Goal: Book appointment/travel/reservation

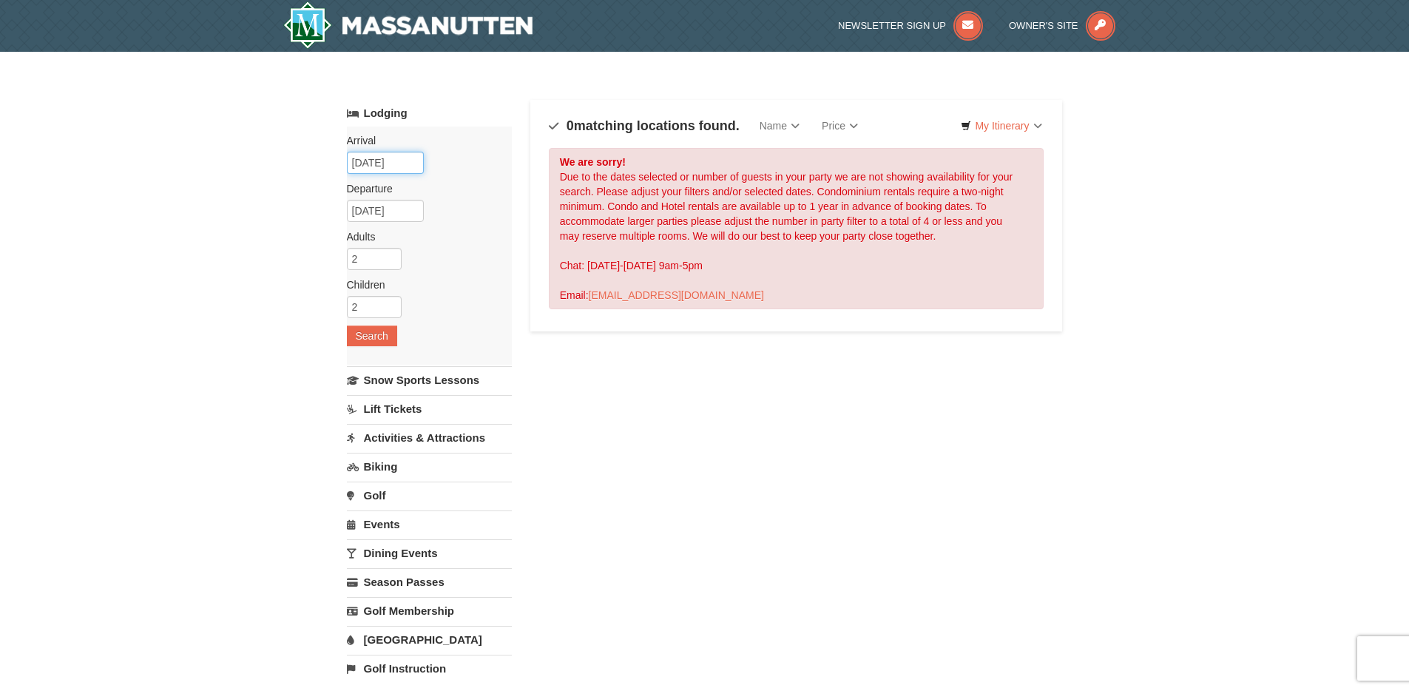
click at [411, 161] on input "05/31/2026" at bounding box center [385, 163] width 77 height 22
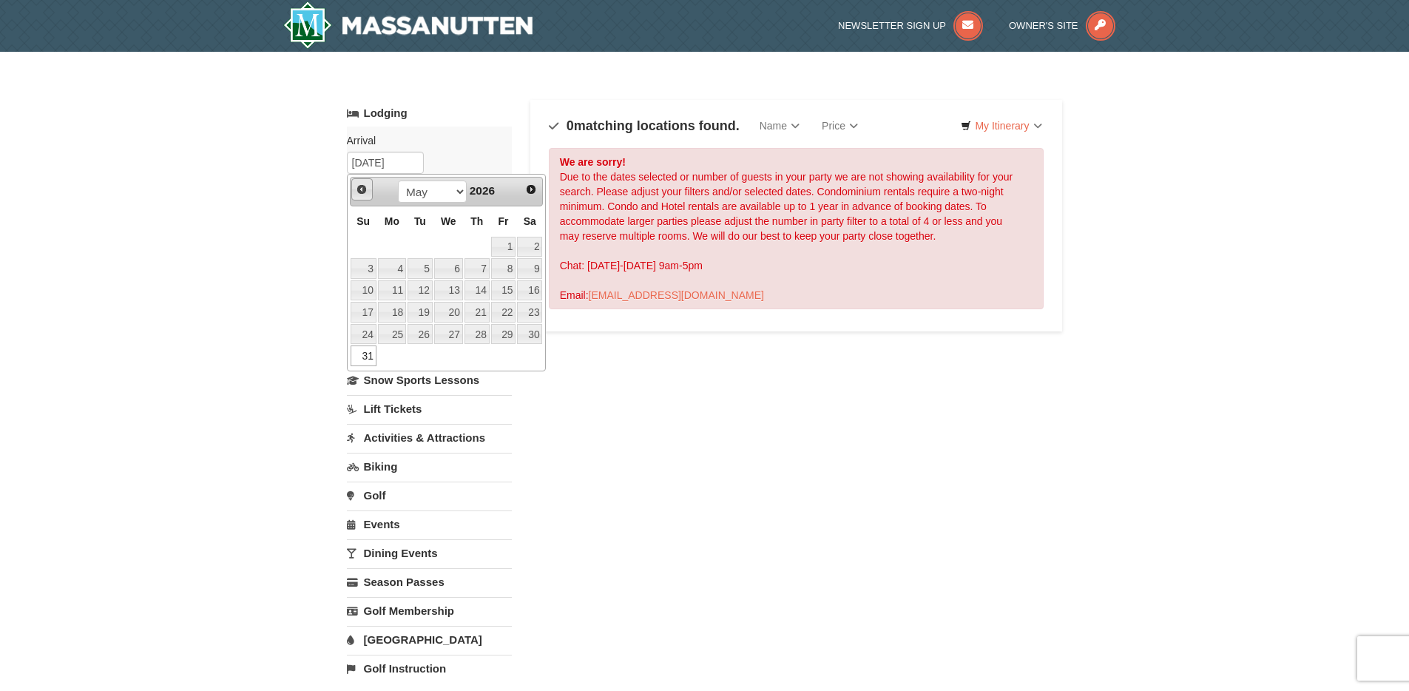
click at [362, 195] on link "Prev" at bounding box center [362, 189] width 22 height 22
click at [362, 195] on span "Prev" at bounding box center [362, 189] width 12 height 12
click at [394, 250] on link "2" at bounding box center [392, 247] width 28 height 21
type input "02/02/2026"
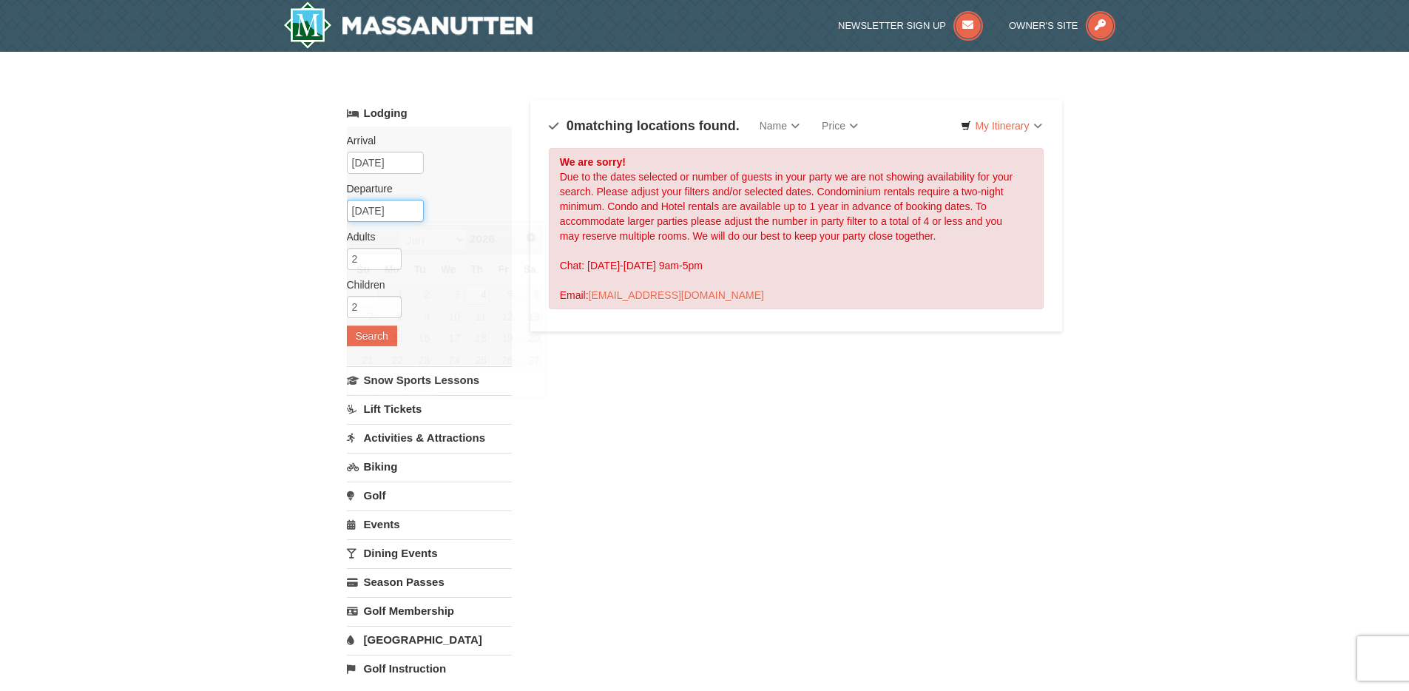
click at [416, 212] on input "06/04/2026" at bounding box center [385, 211] width 77 height 22
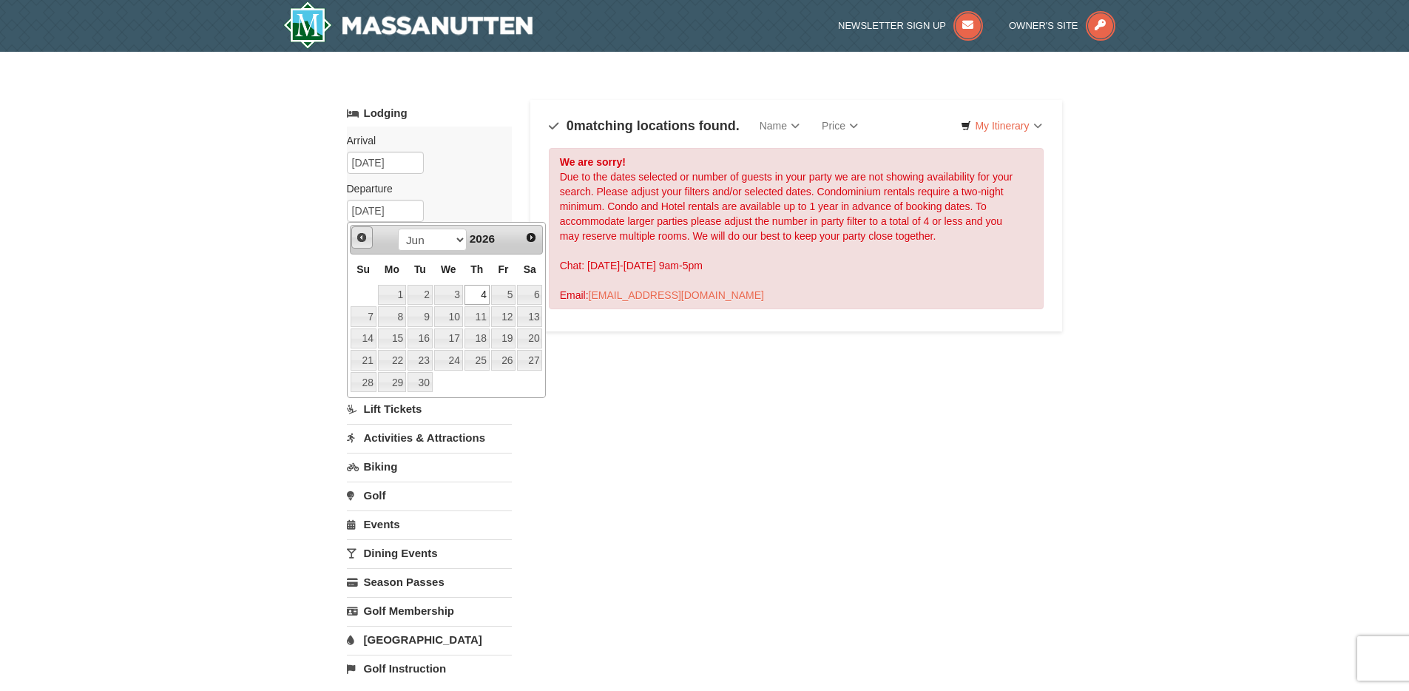
click at [357, 237] on span "Prev" at bounding box center [362, 238] width 12 height 12
click at [485, 295] on link "5" at bounding box center [477, 295] width 25 height 21
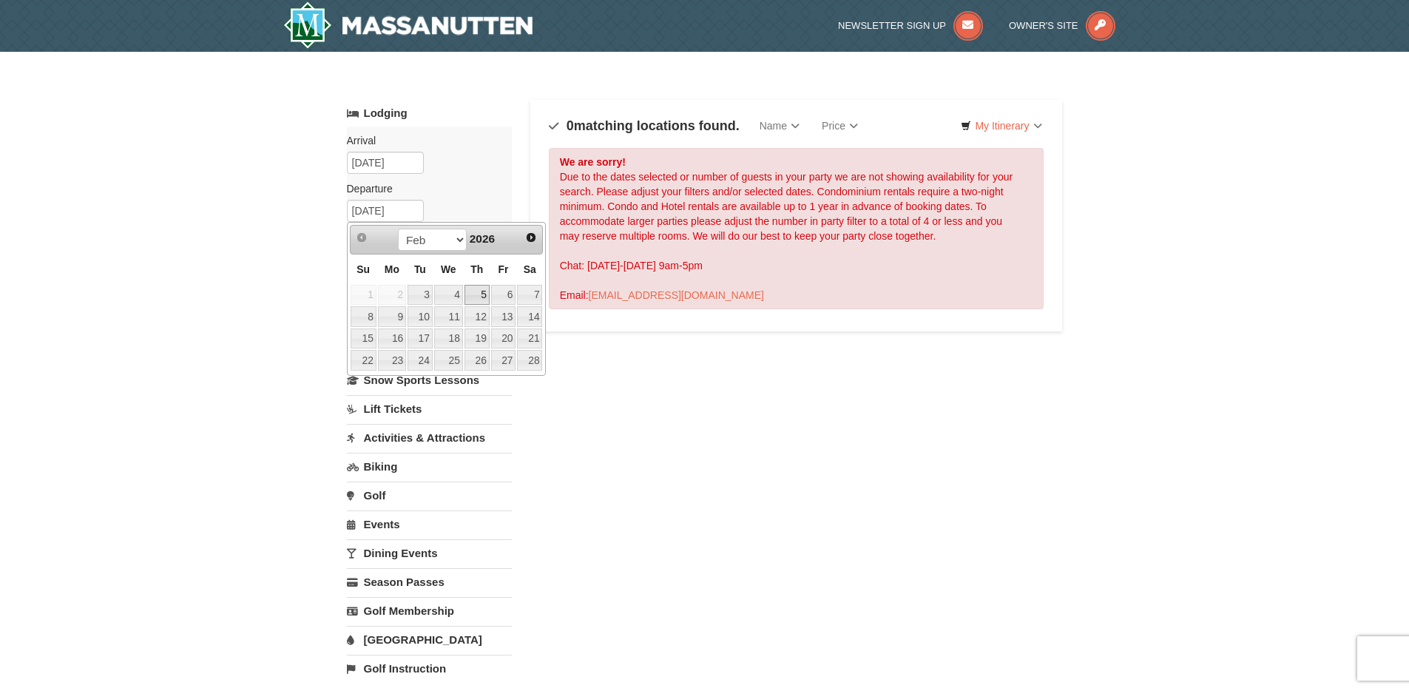
type input "02/05/2026"
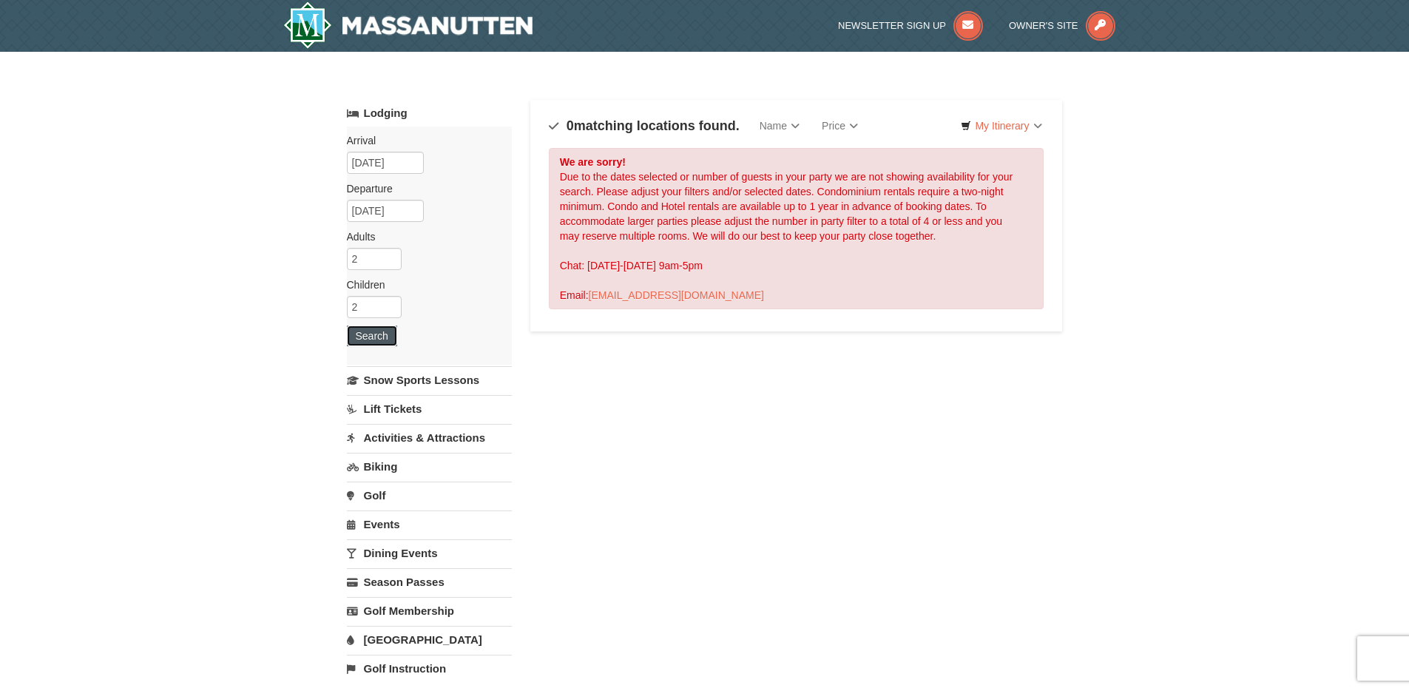
click at [370, 337] on button "Search" at bounding box center [372, 335] width 50 height 21
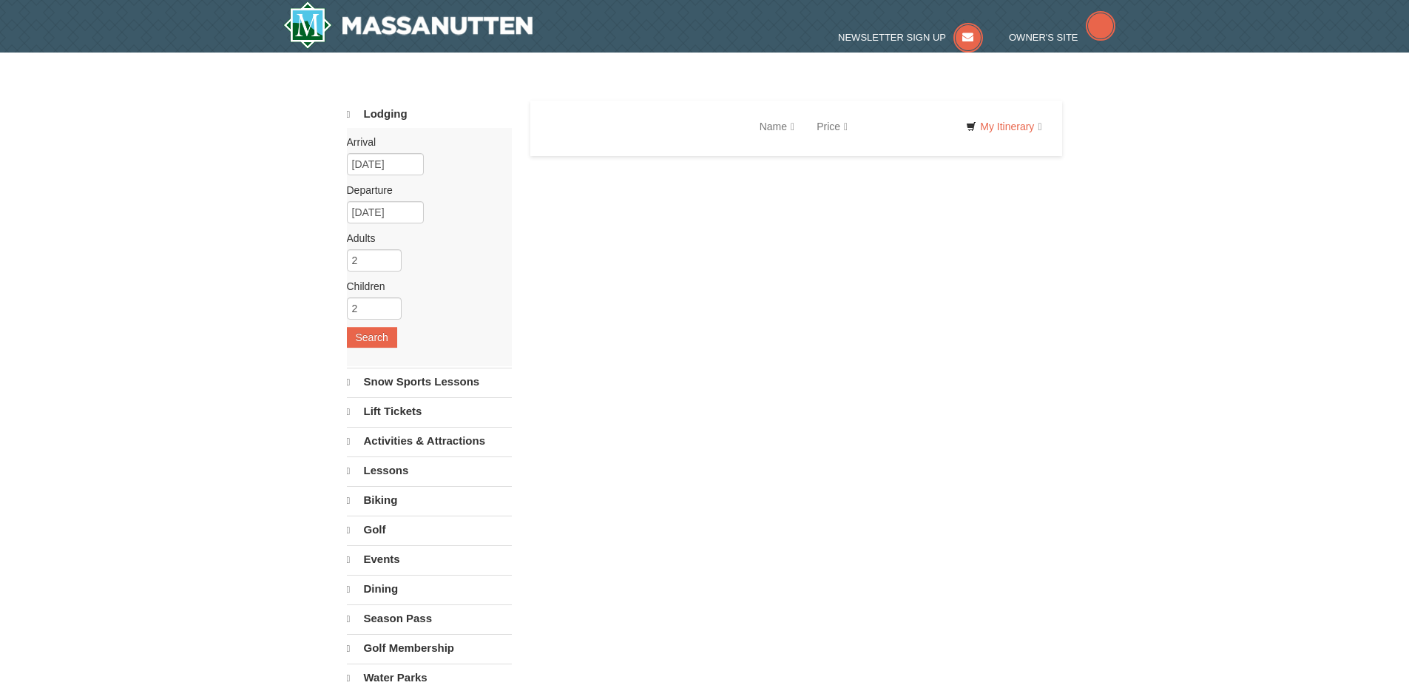
select select "10"
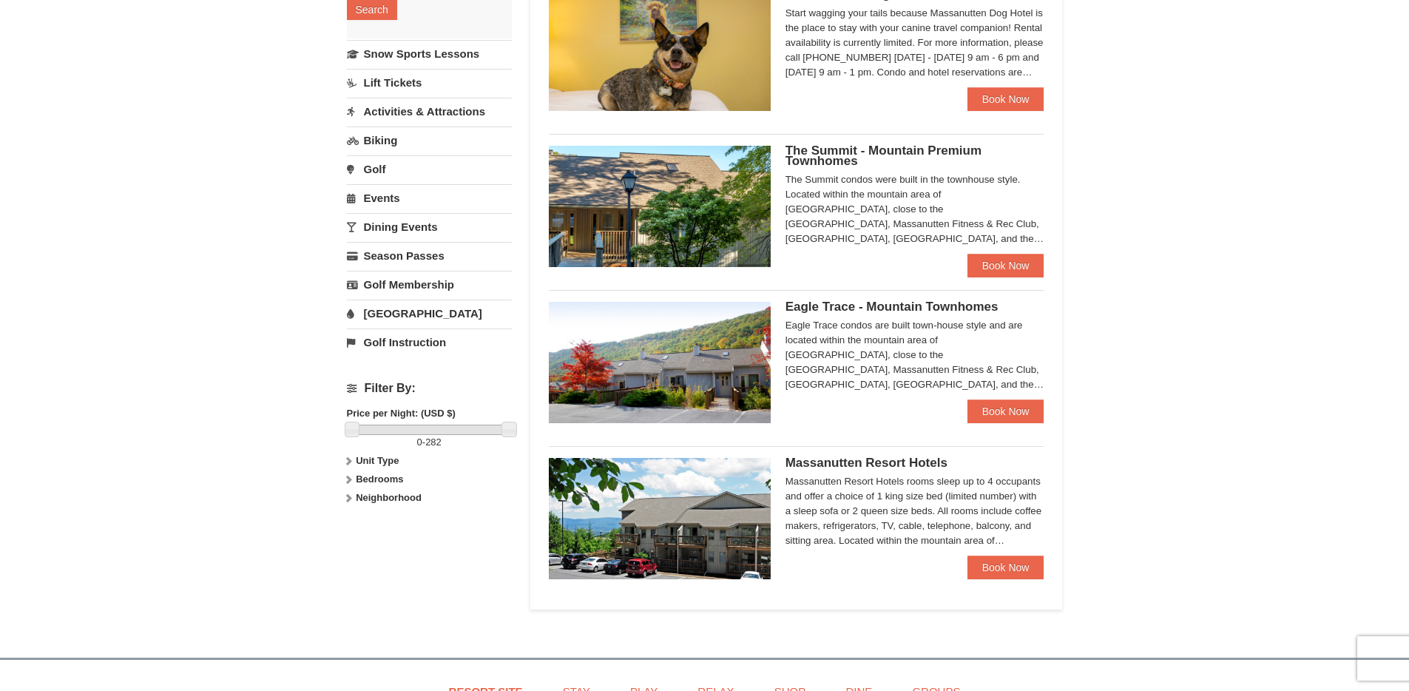
scroll to position [345, 0]
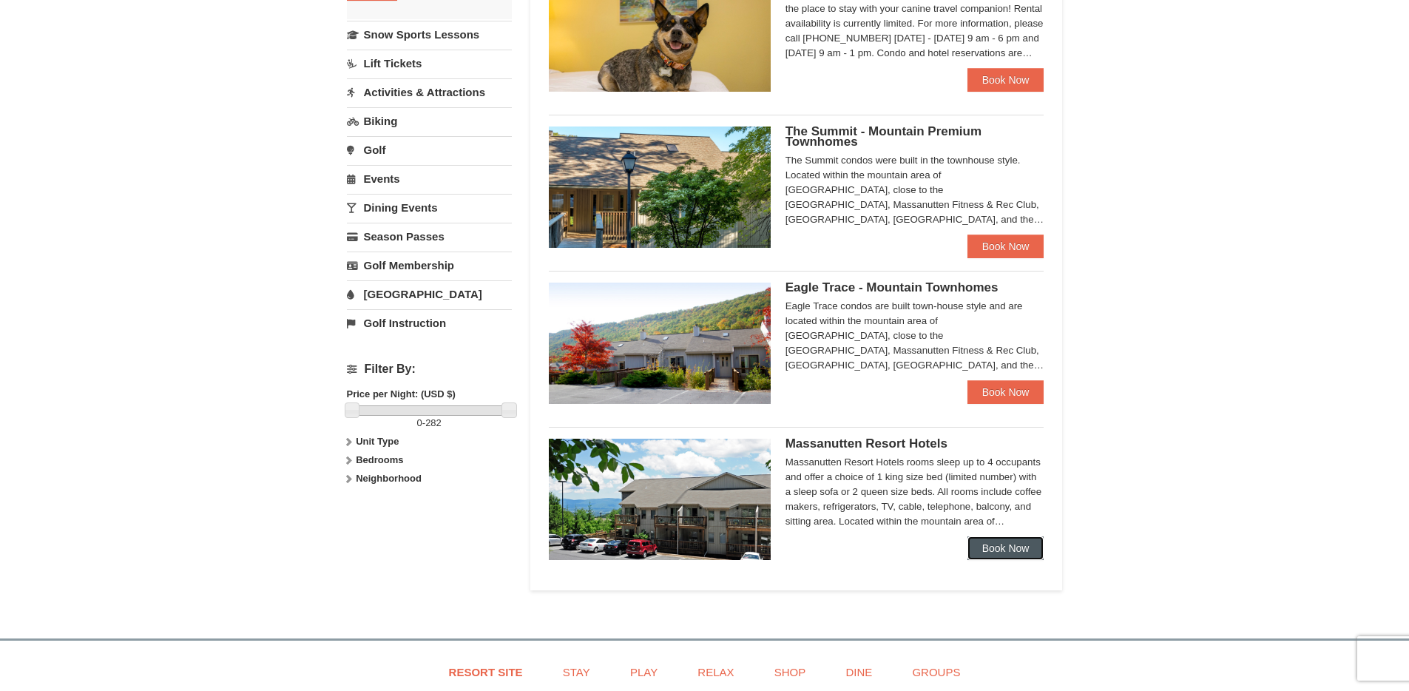
click at [1004, 547] on link "Book Now" at bounding box center [1006, 548] width 77 height 24
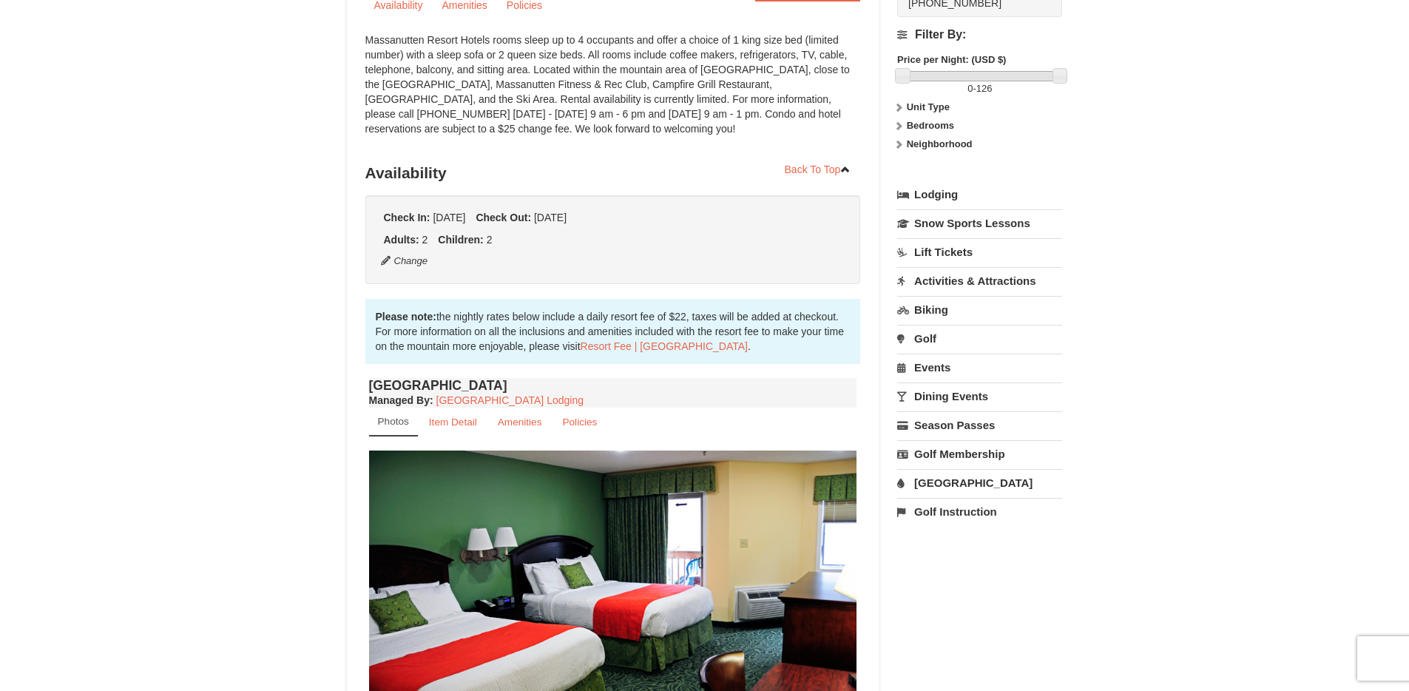
scroll to position [184, 0]
click at [947, 485] on link "[GEOGRAPHIC_DATA]" at bounding box center [979, 483] width 165 height 27
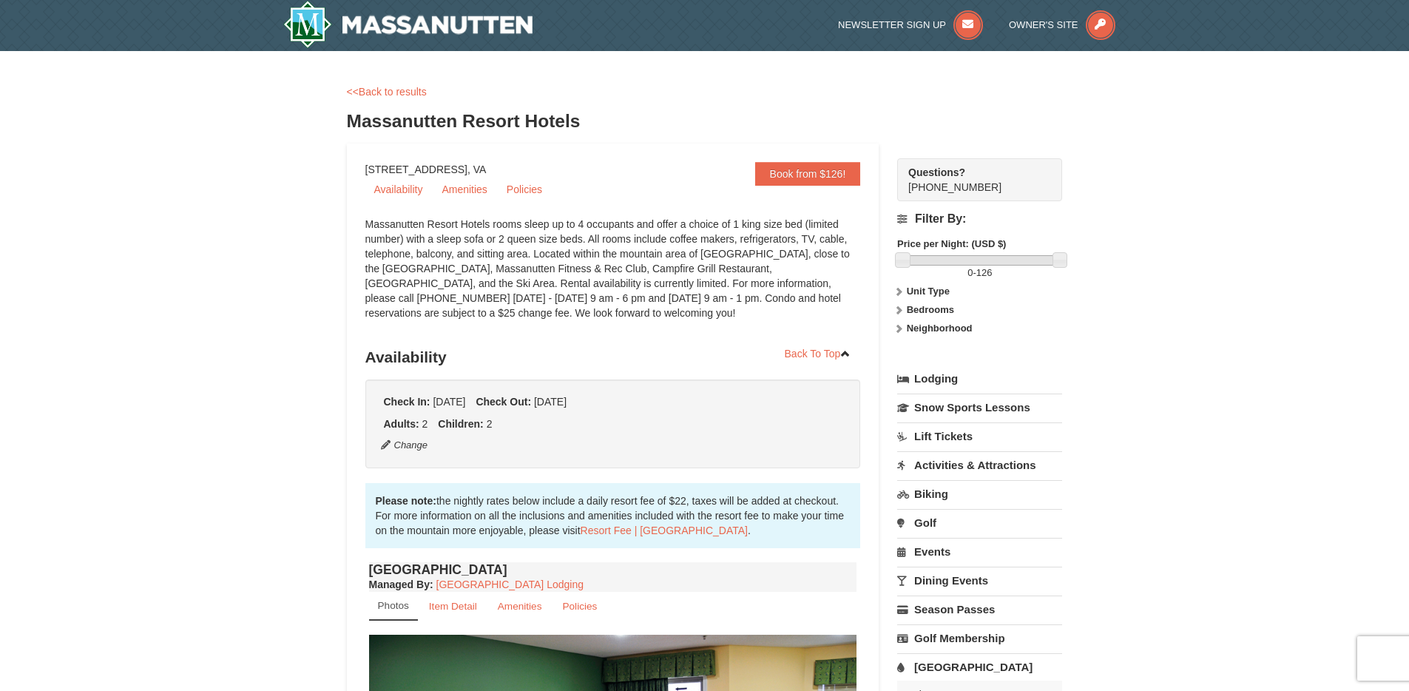
scroll to position [0, 0]
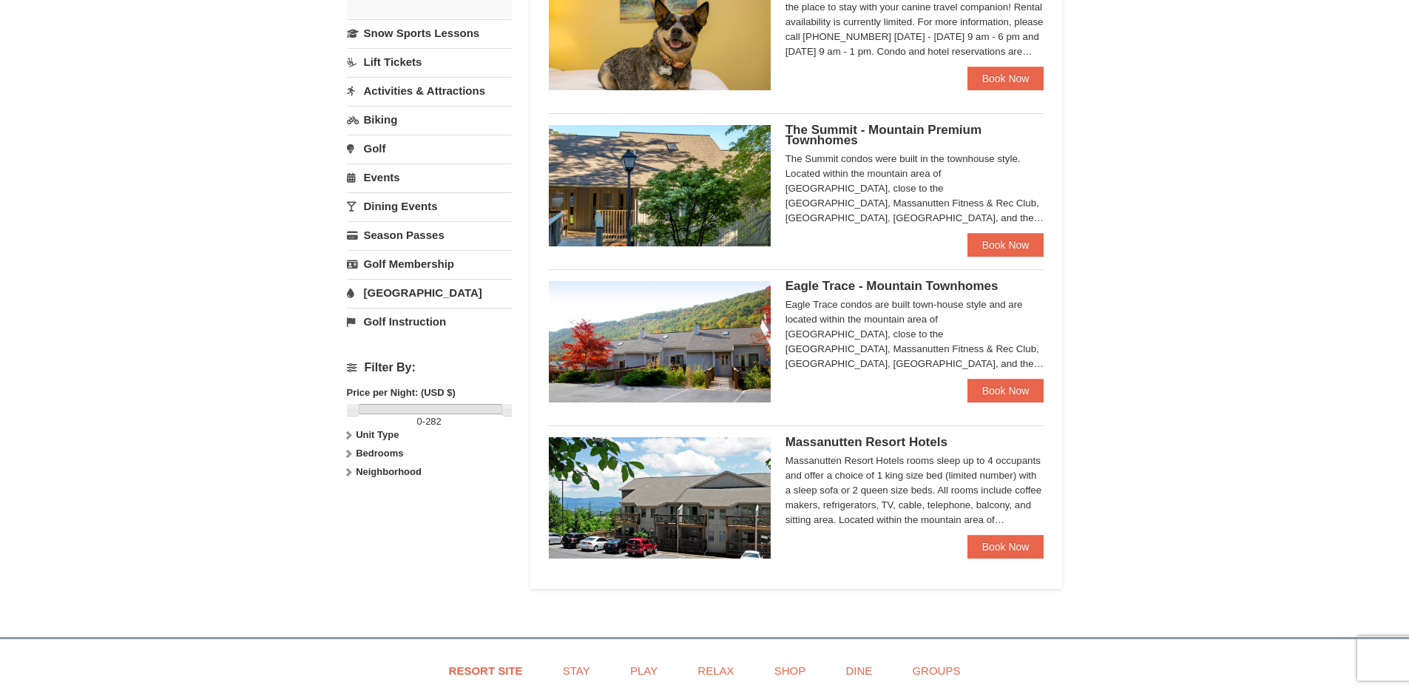
scroll to position [345, 0]
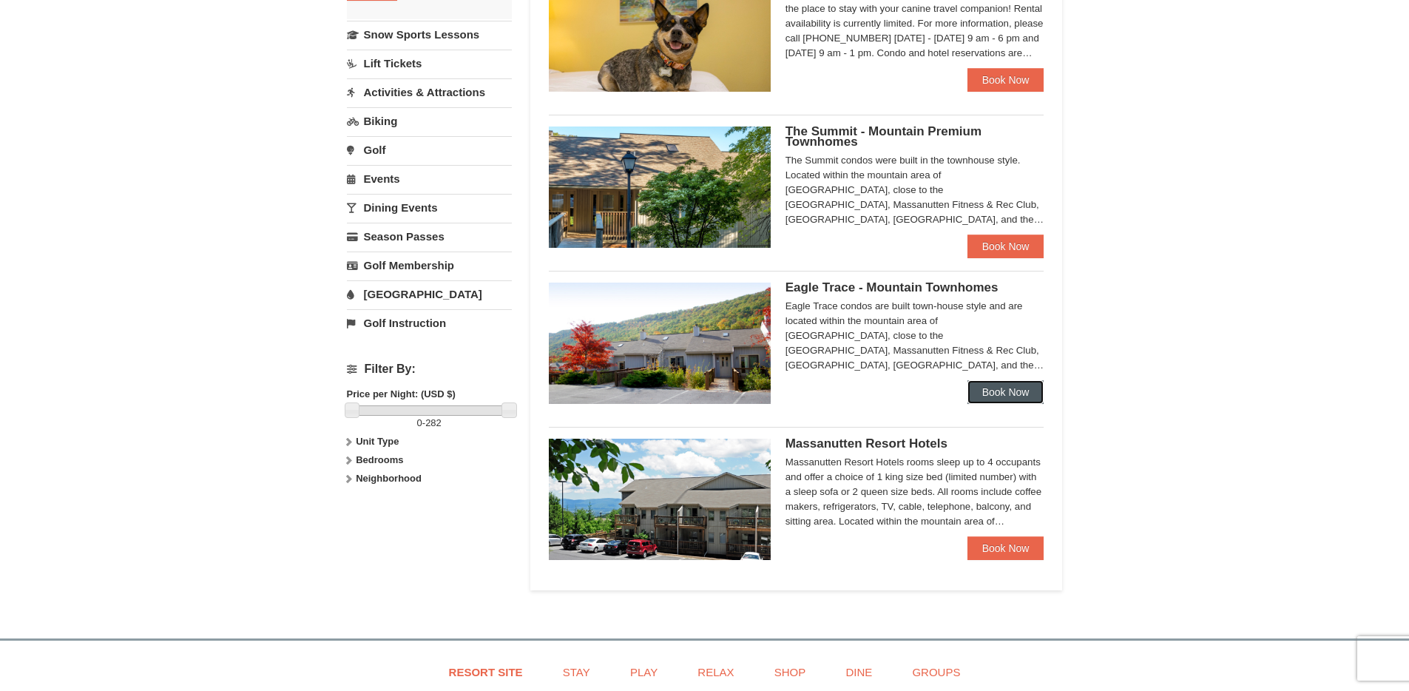
click at [1011, 394] on link "Book Now" at bounding box center [1006, 392] width 77 height 24
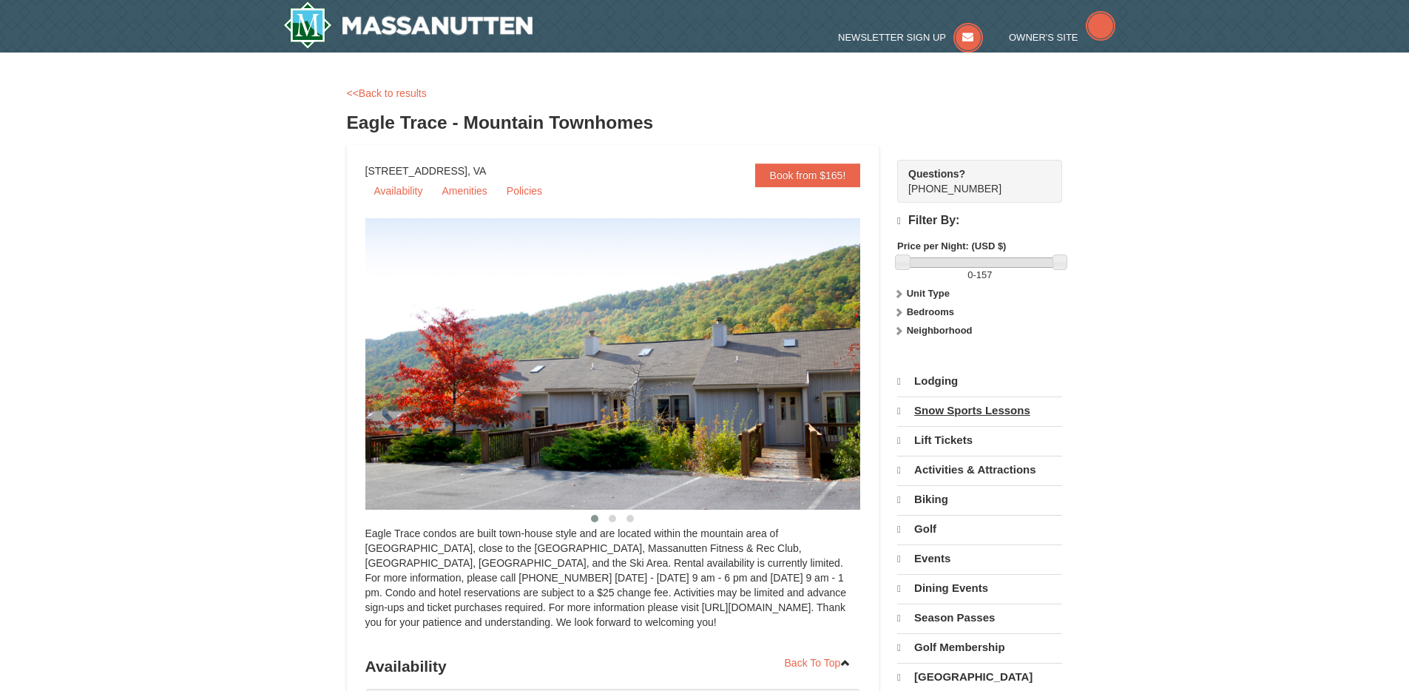
select select "10"
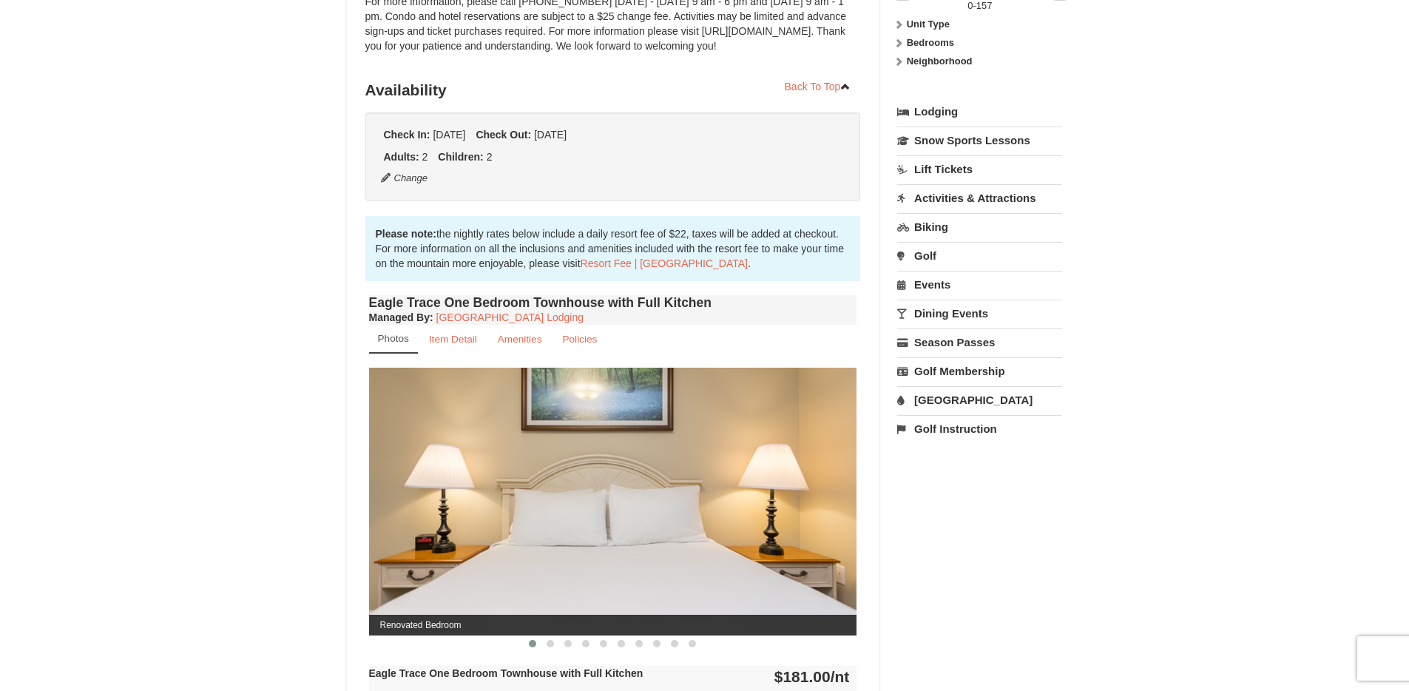
scroll to position [277, 0]
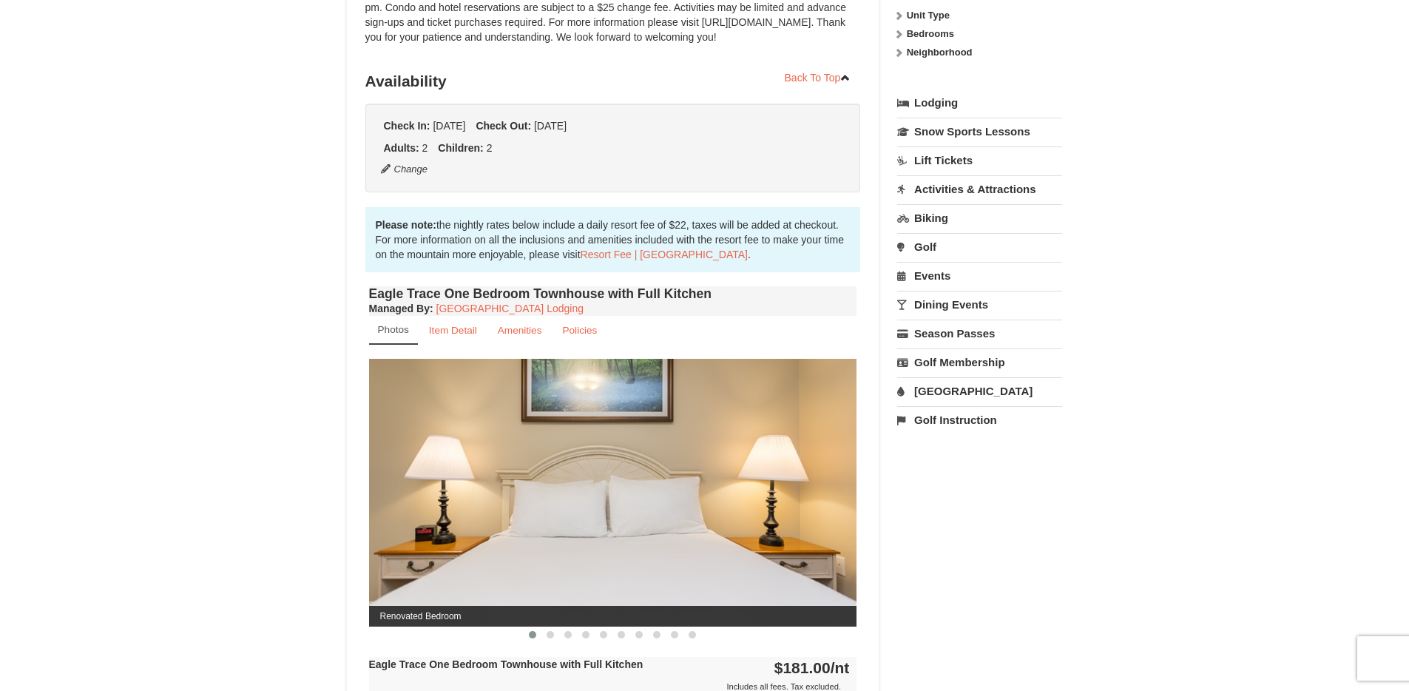
click at [1022, 187] on link "Activities & Attractions" at bounding box center [979, 188] width 165 height 27
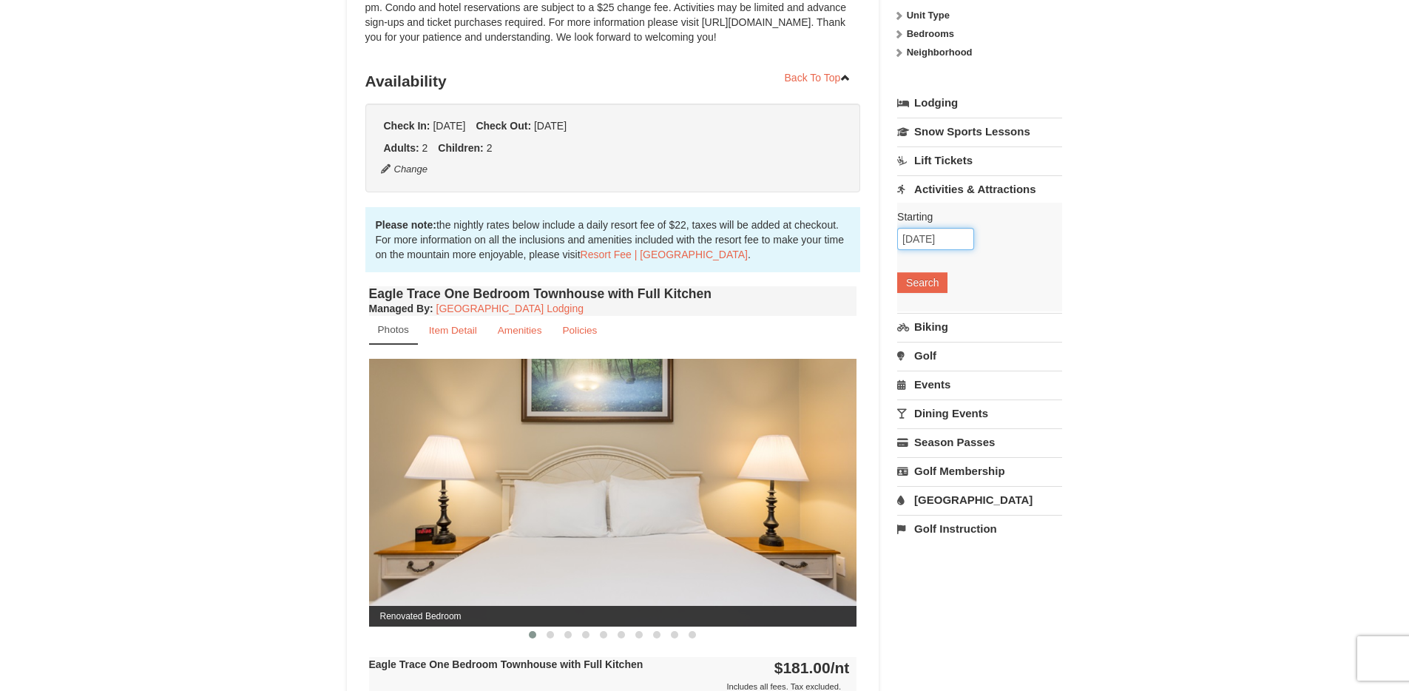
click at [927, 236] on input "02/02/2026" at bounding box center [935, 239] width 77 height 22
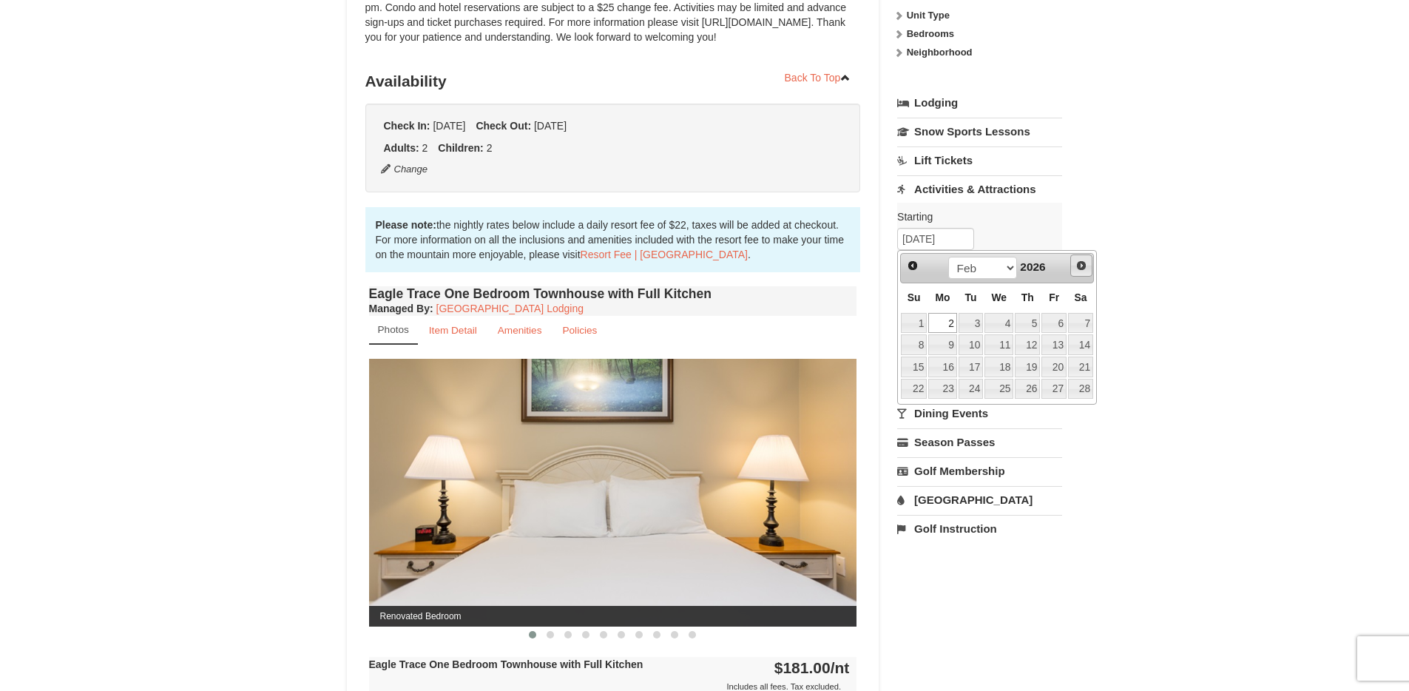
click at [1083, 266] on span "Next" at bounding box center [1082, 266] width 12 height 12
click at [1083, 265] on span "Next" at bounding box center [1082, 266] width 12 height 12
drag, startPoint x: 918, startPoint y: 440, endPoint x: 916, endPoint y: 428, distance: 12.0
click at [918, 439] on link "31" at bounding box center [914, 432] width 26 height 21
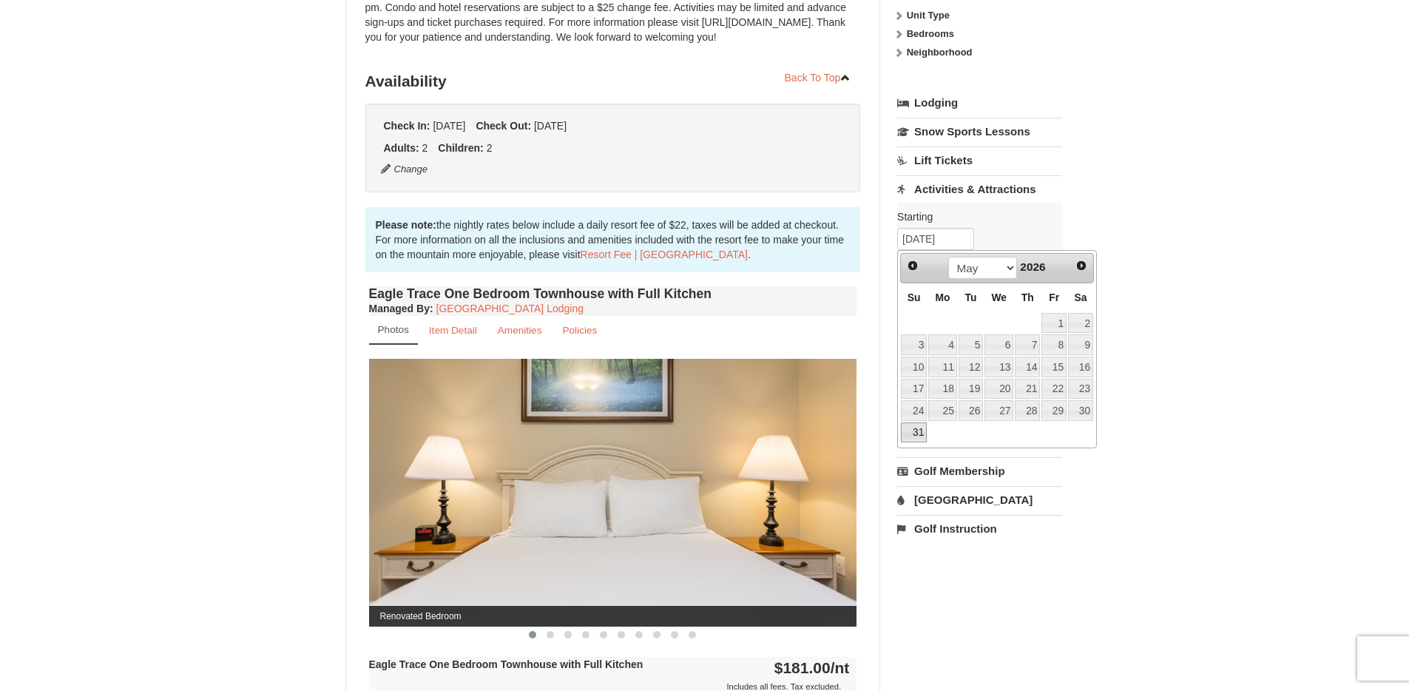
type input "[DATE]"
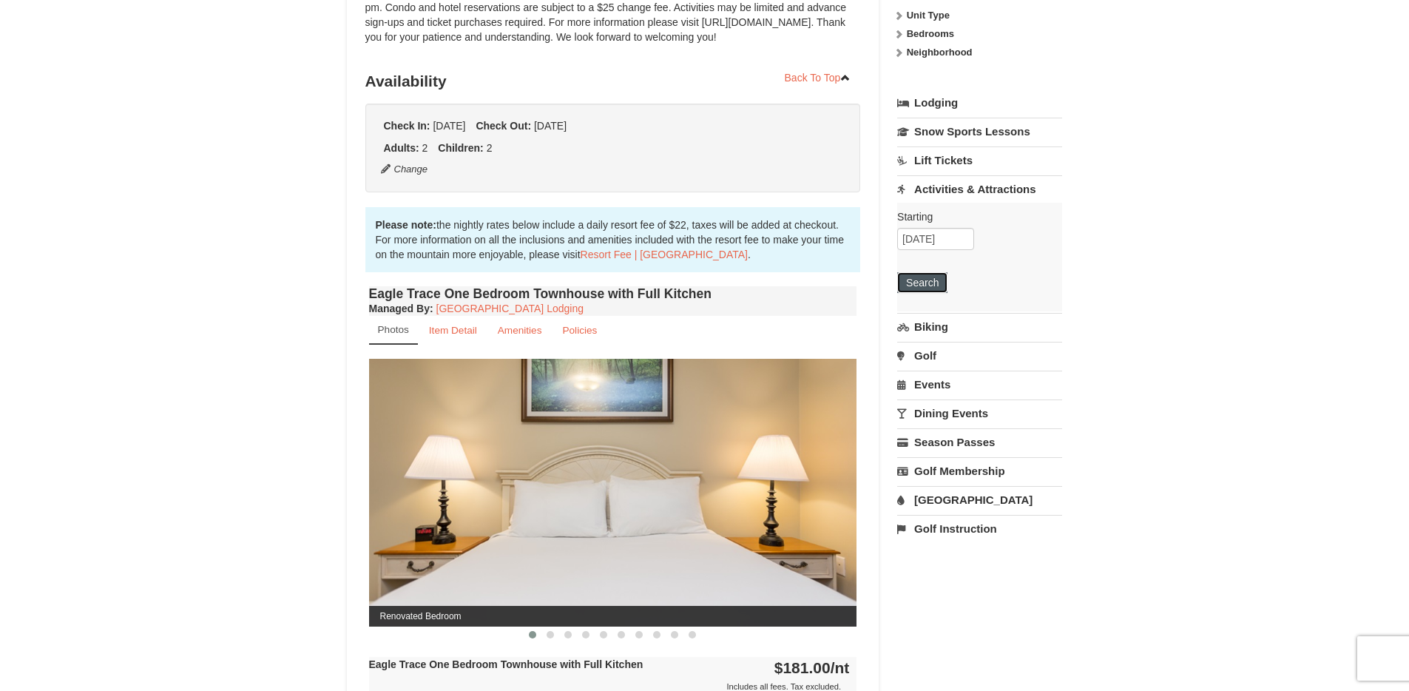
click at [934, 284] on button "Search" at bounding box center [922, 282] width 50 height 21
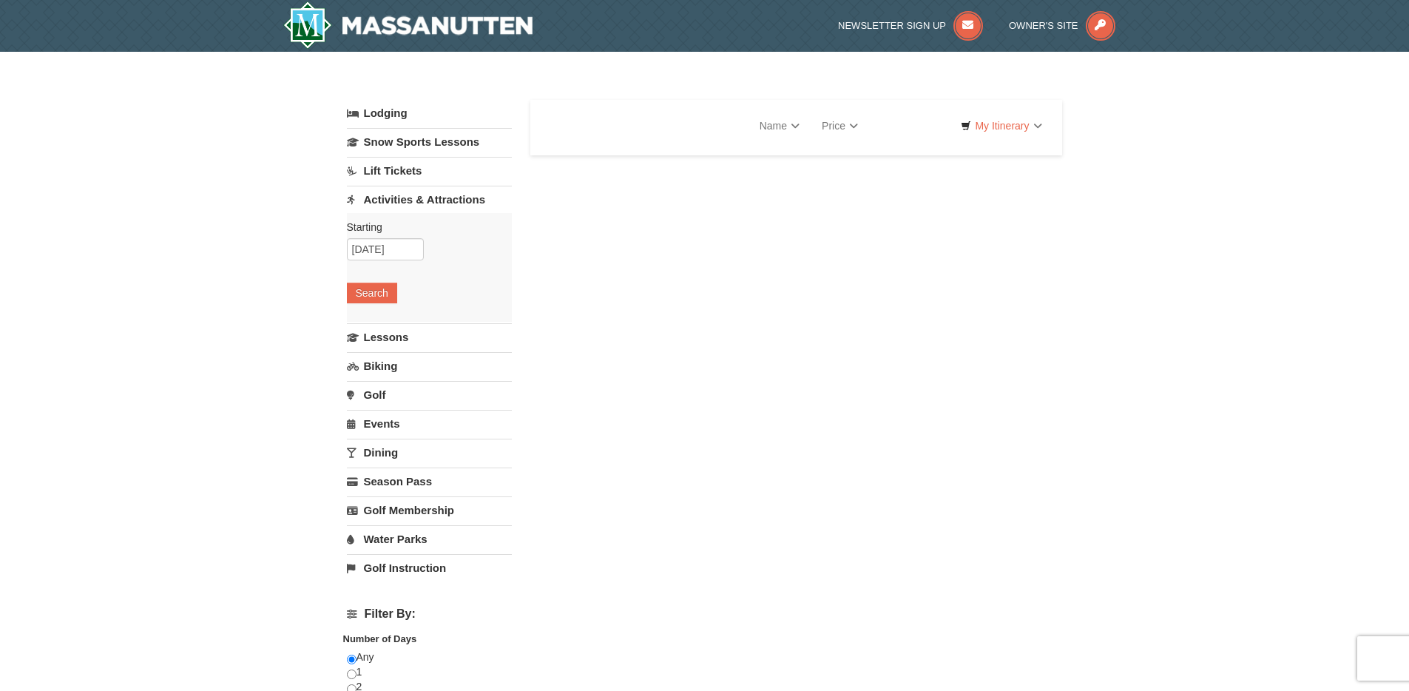
select select "10"
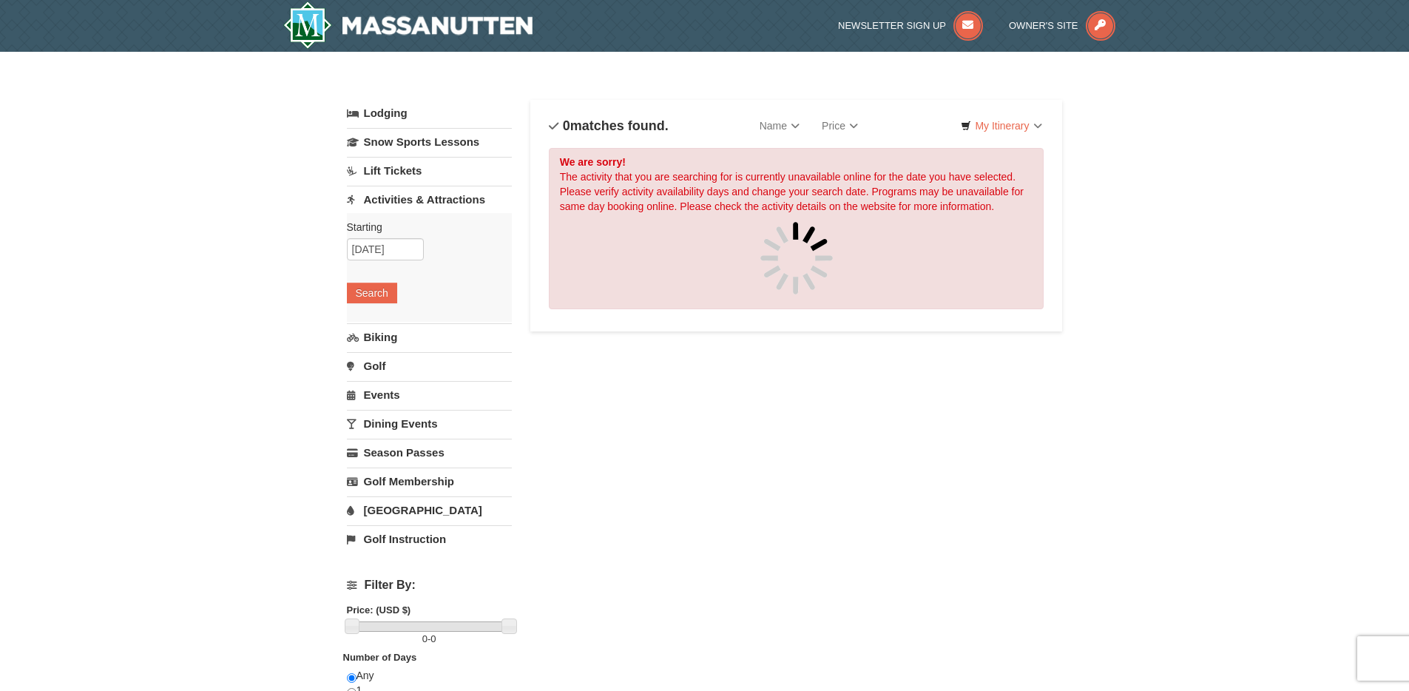
click at [418, 507] on link "[GEOGRAPHIC_DATA]" at bounding box center [429, 509] width 165 height 27
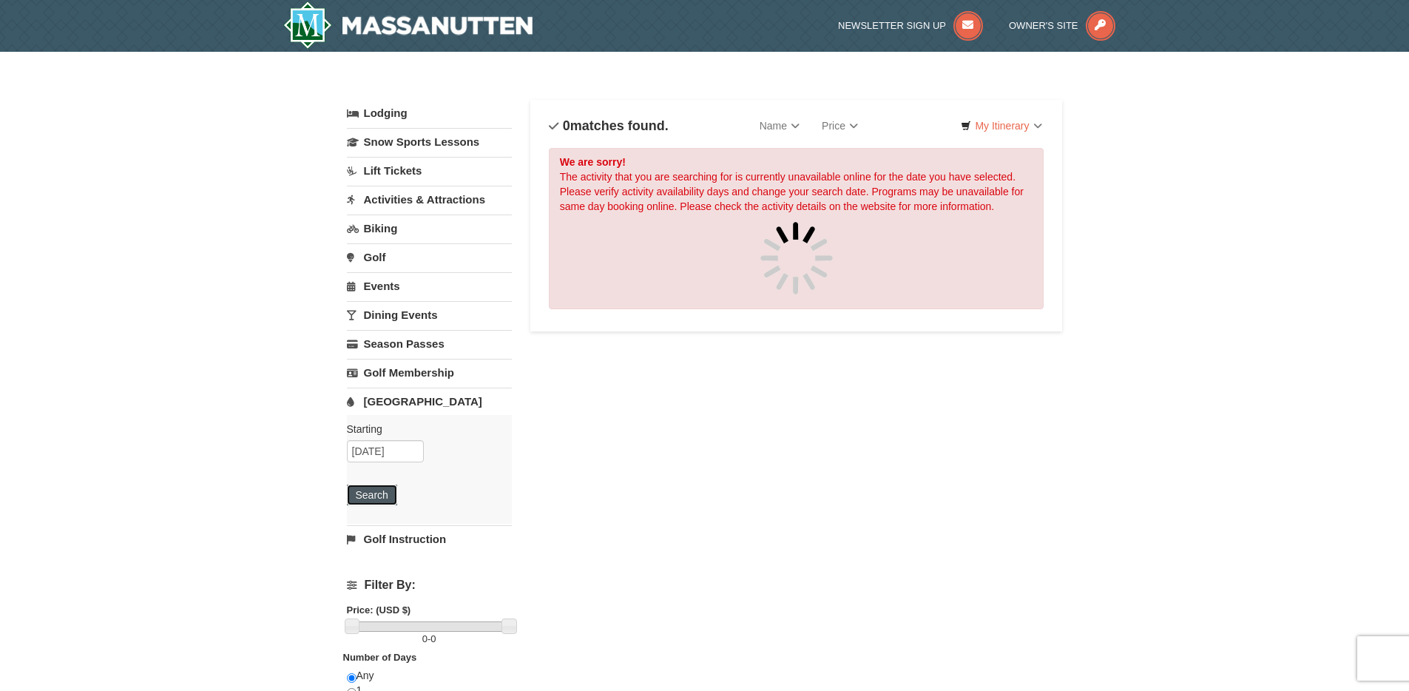
click at [382, 495] on button "Search" at bounding box center [372, 495] width 50 height 21
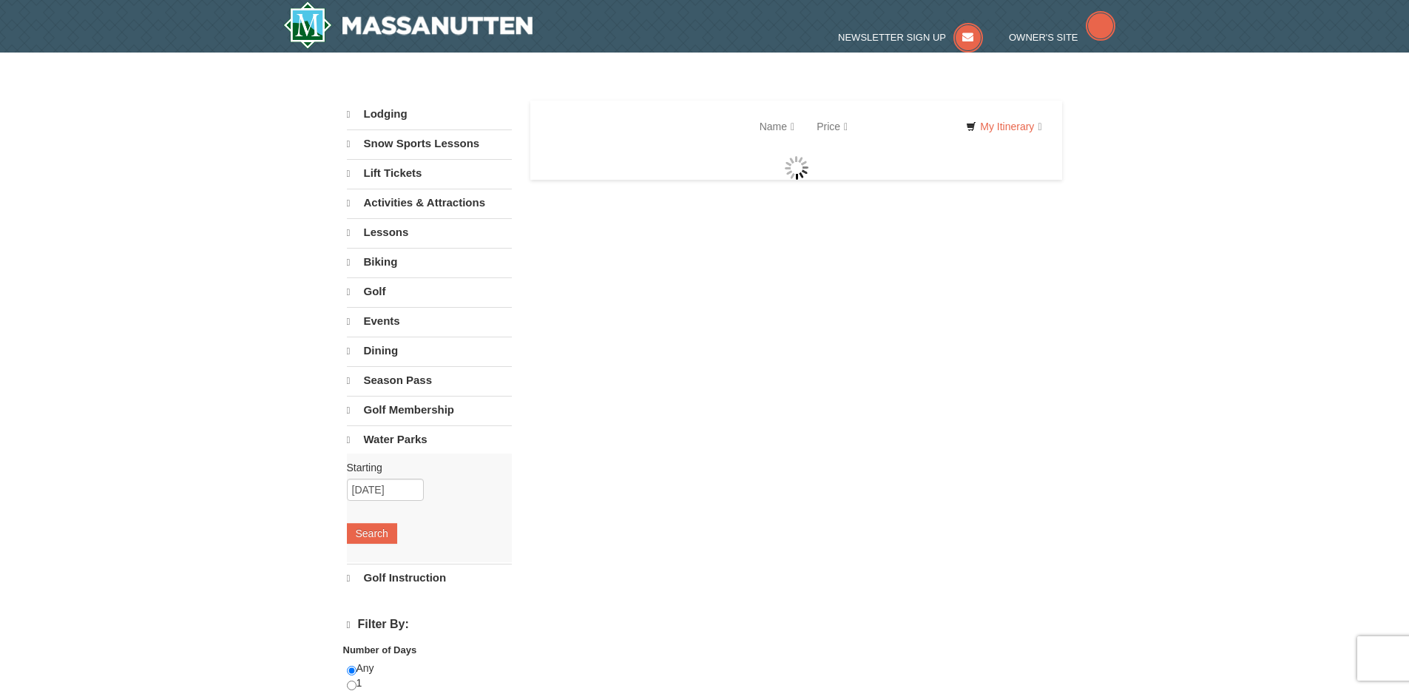
select select "10"
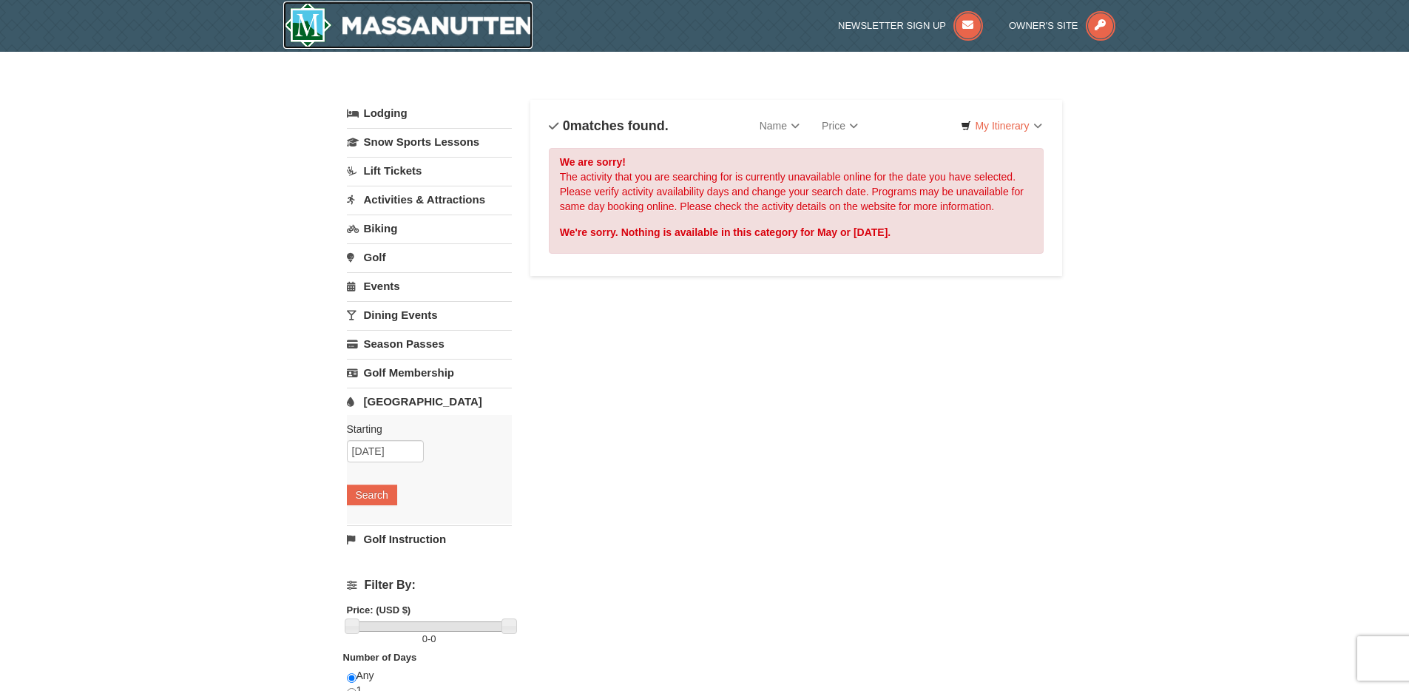
click at [419, 13] on img at bounding box center [408, 24] width 250 height 47
